Goal: Check status

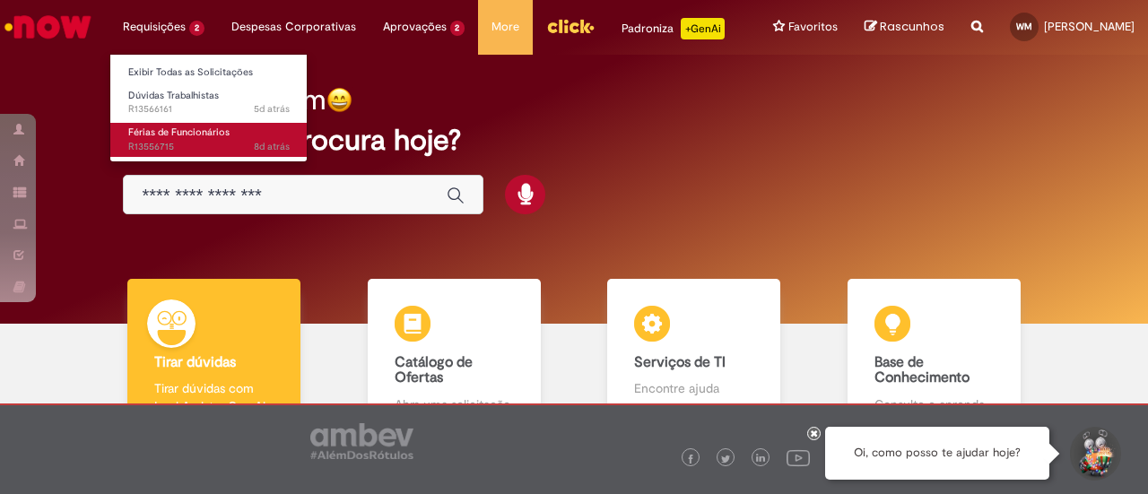
click at [172, 148] on span "8d atrás 8 dias atrás R13556715" at bounding box center [208, 147] width 161 height 14
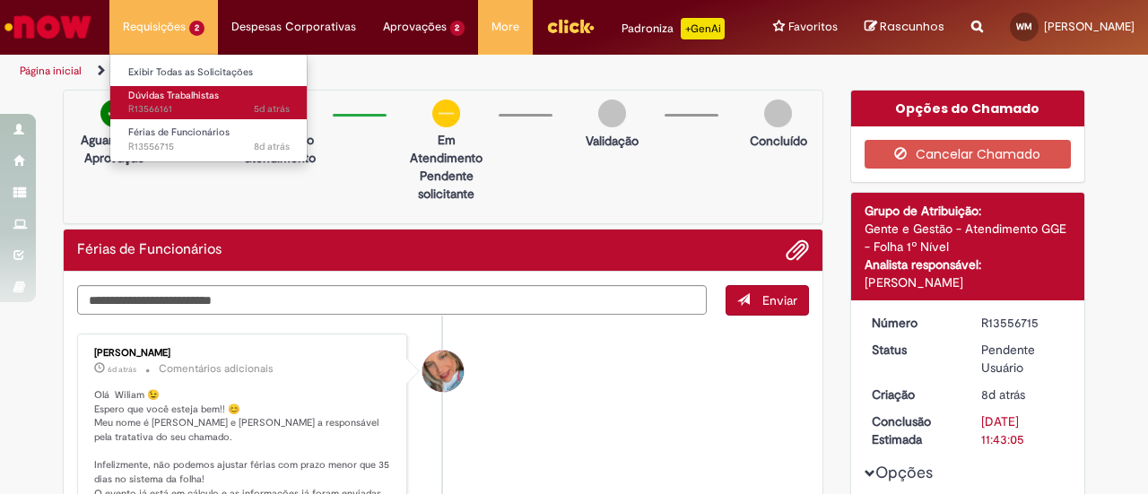
click at [194, 110] on span "5d atrás 5 dias atrás R13566161" at bounding box center [208, 109] width 161 height 14
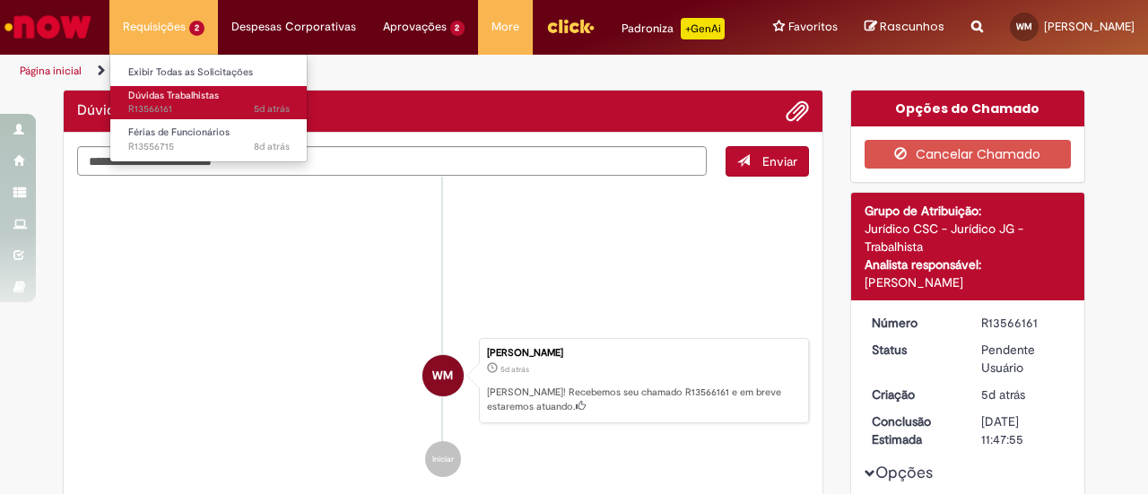
click at [194, 110] on span "5d atrás 5 dias atrás R13566161" at bounding box center [208, 109] width 161 height 14
